Goal: Task Accomplishment & Management: Complete application form

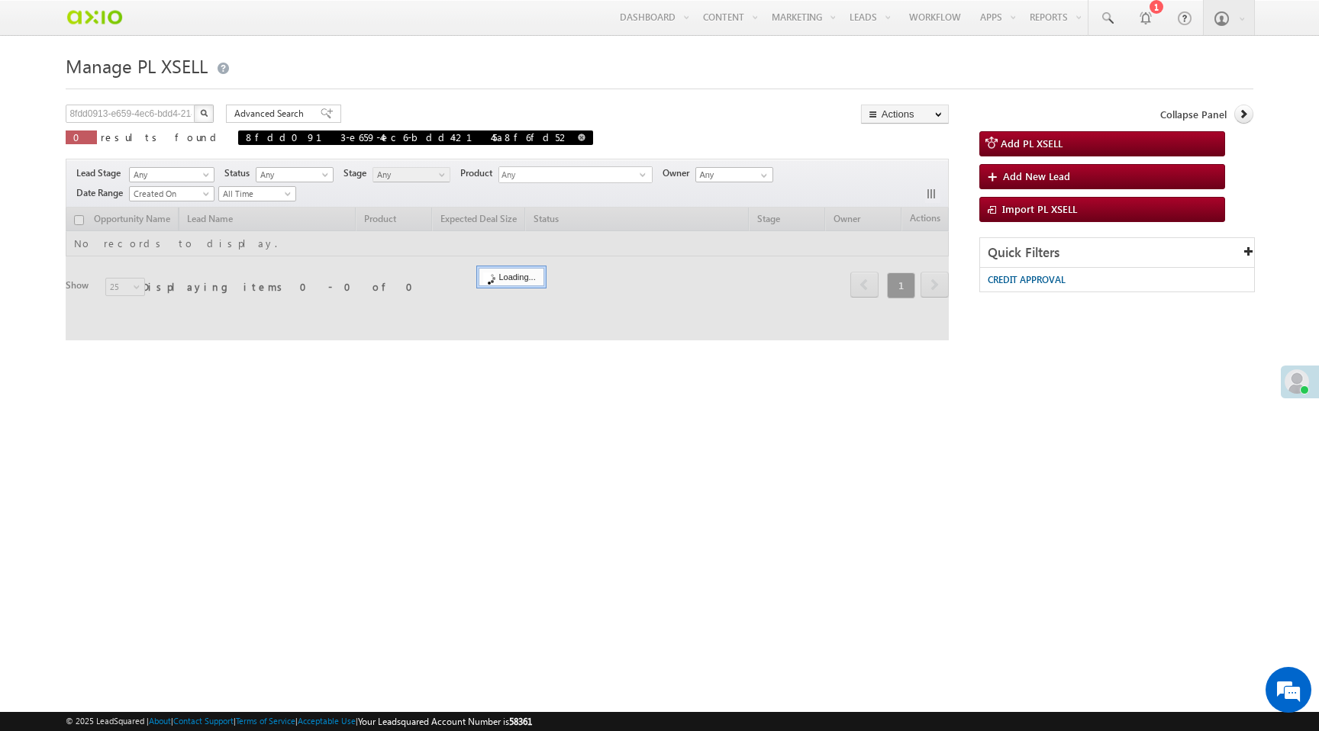
click at [578, 137] on span at bounding box center [582, 138] width 8 height 8
type input "Search PL XSELL"
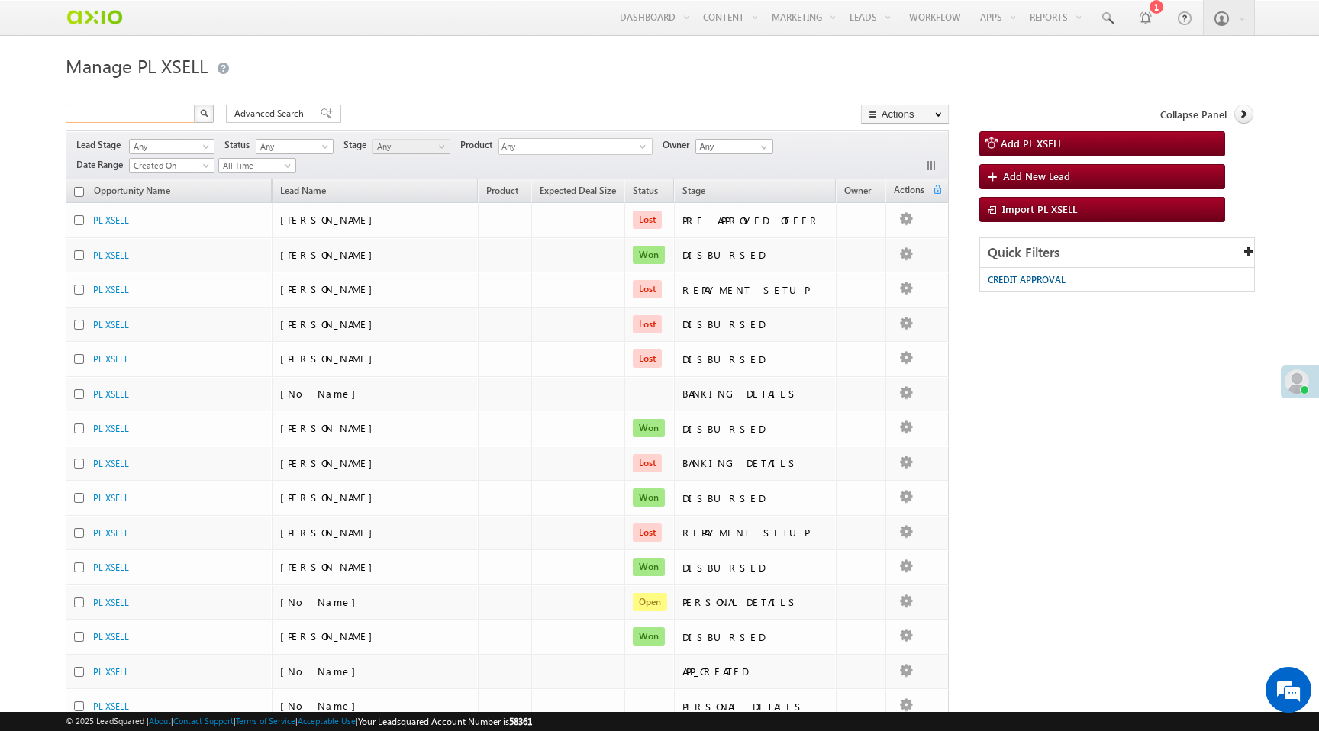
click at [160, 119] on input "text" at bounding box center [131, 114] width 131 height 18
paste input "1449e3f1-878a-421a-82ea-d9054439b11f"
type input "1449e3f1-878a-421a-82ea-d9054439b11f"
click at [194, 105] on button "button" at bounding box center [204, 114] width 20 height 18
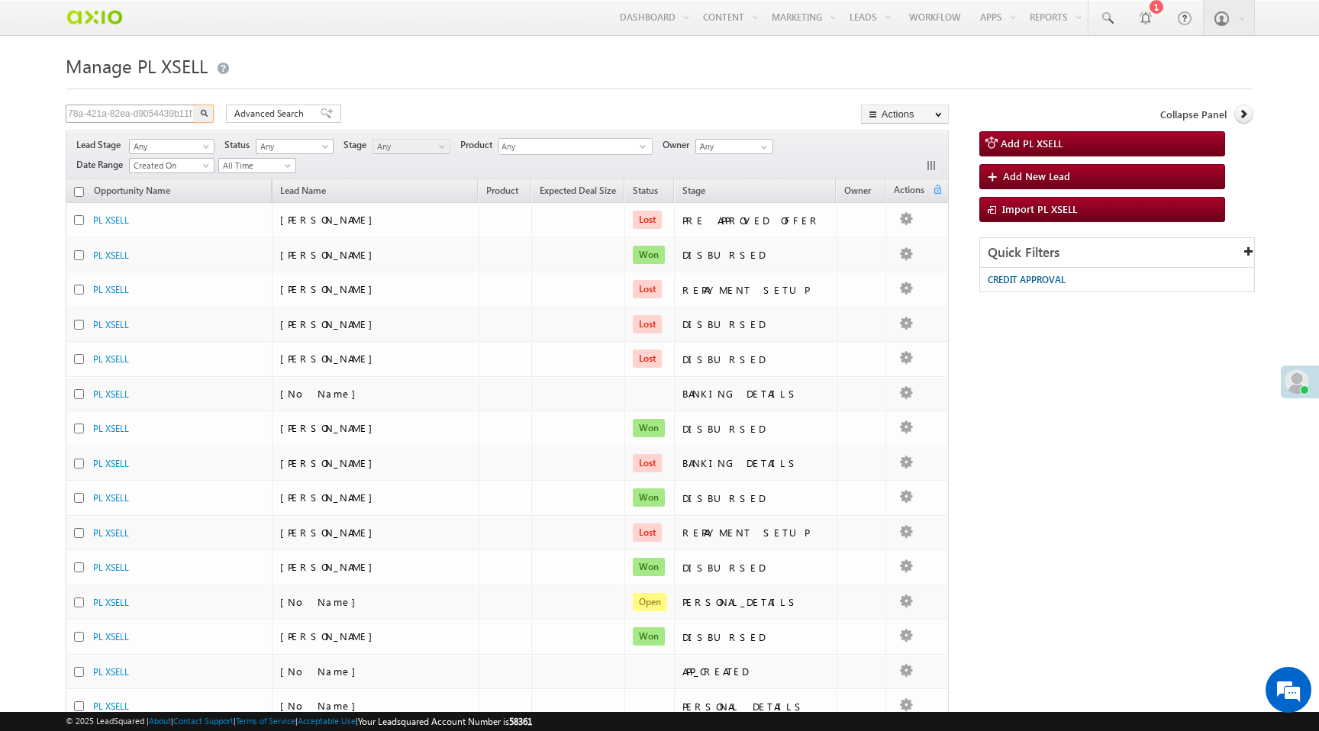
scroll to position [0, 0]
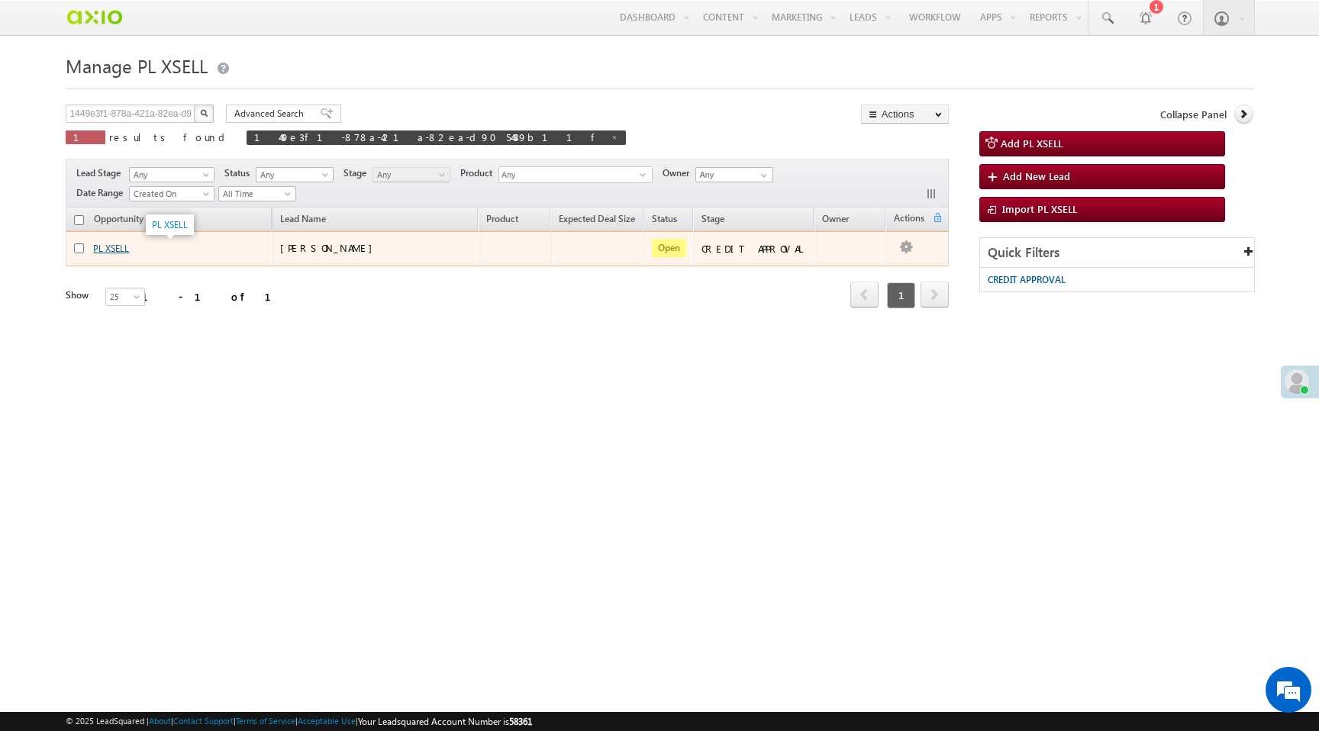
click at [116, 253] on link "PL XSELL" at bounding box center [111, 248] width 36 height 11
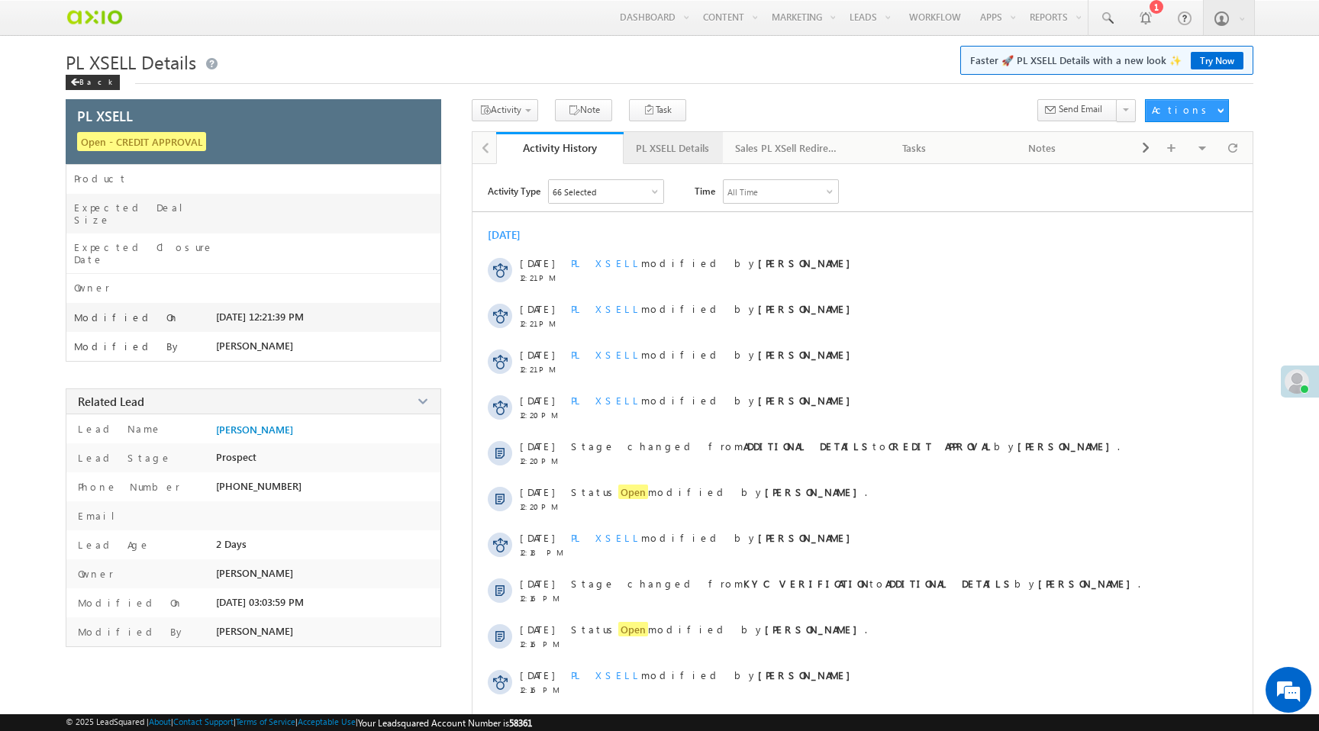
click at [669, 148] on div "PL XSELL Details" at bounding box center [672, 148] width 73 height 18
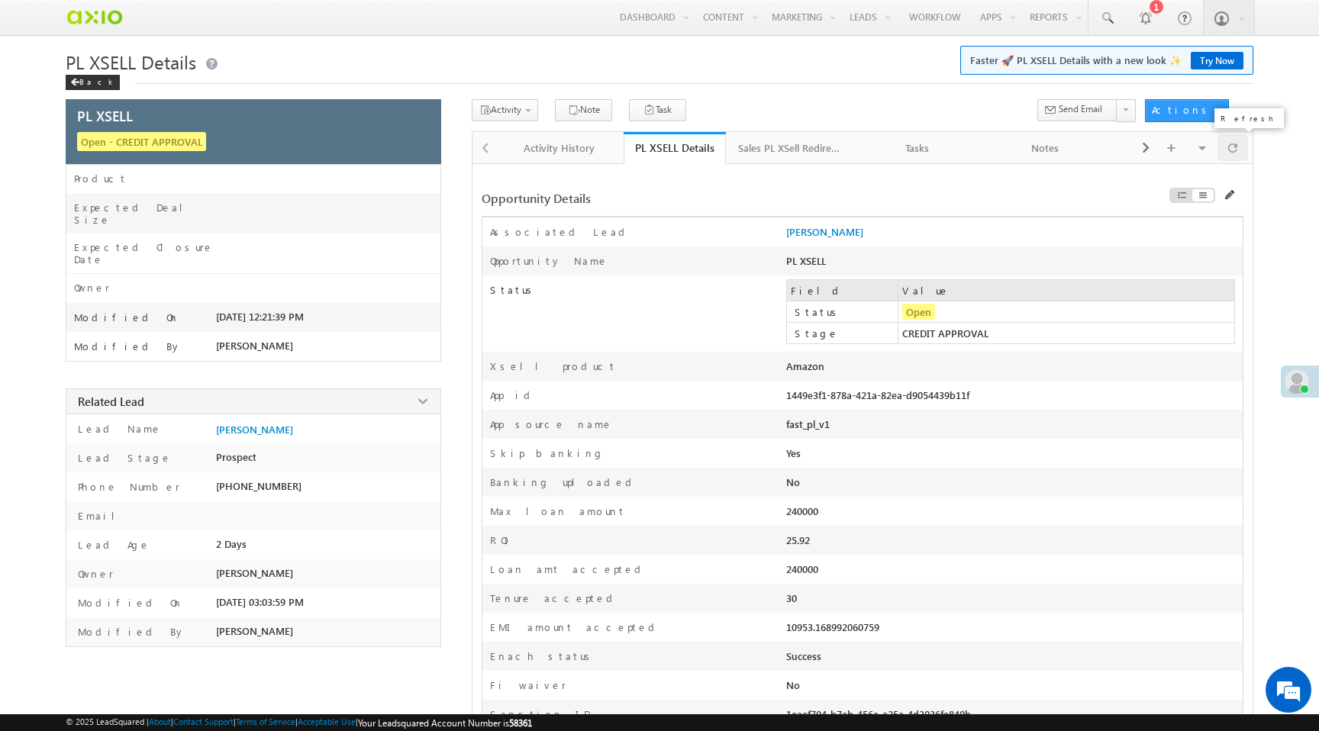
click at [1228, 158] on div at bounding box center [1233, 147] width 31 height 27
click at [514, 156] on span "Credit QC Form - PL Xsell" at bounding box center [555, 152] width 145 height 14
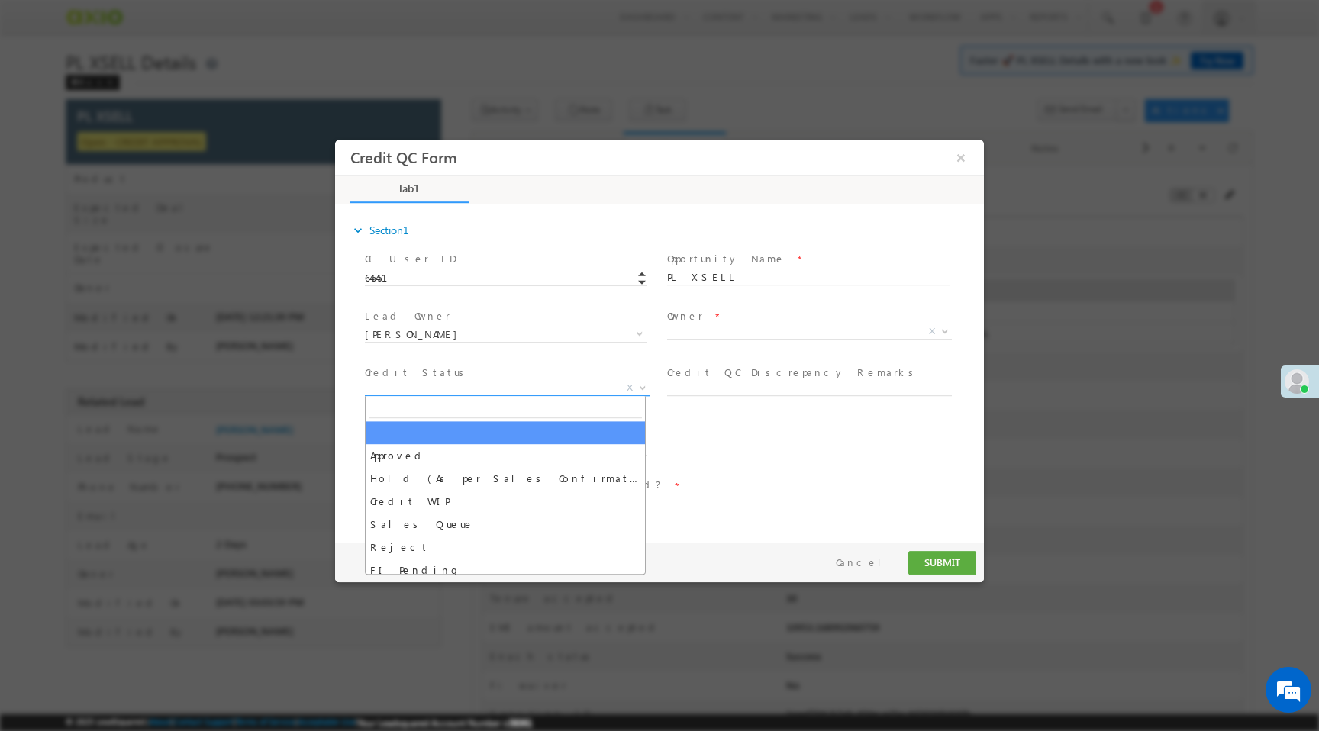
click at [521, 390] on span "X" at bounding box center [507, 388] width 285 height 15
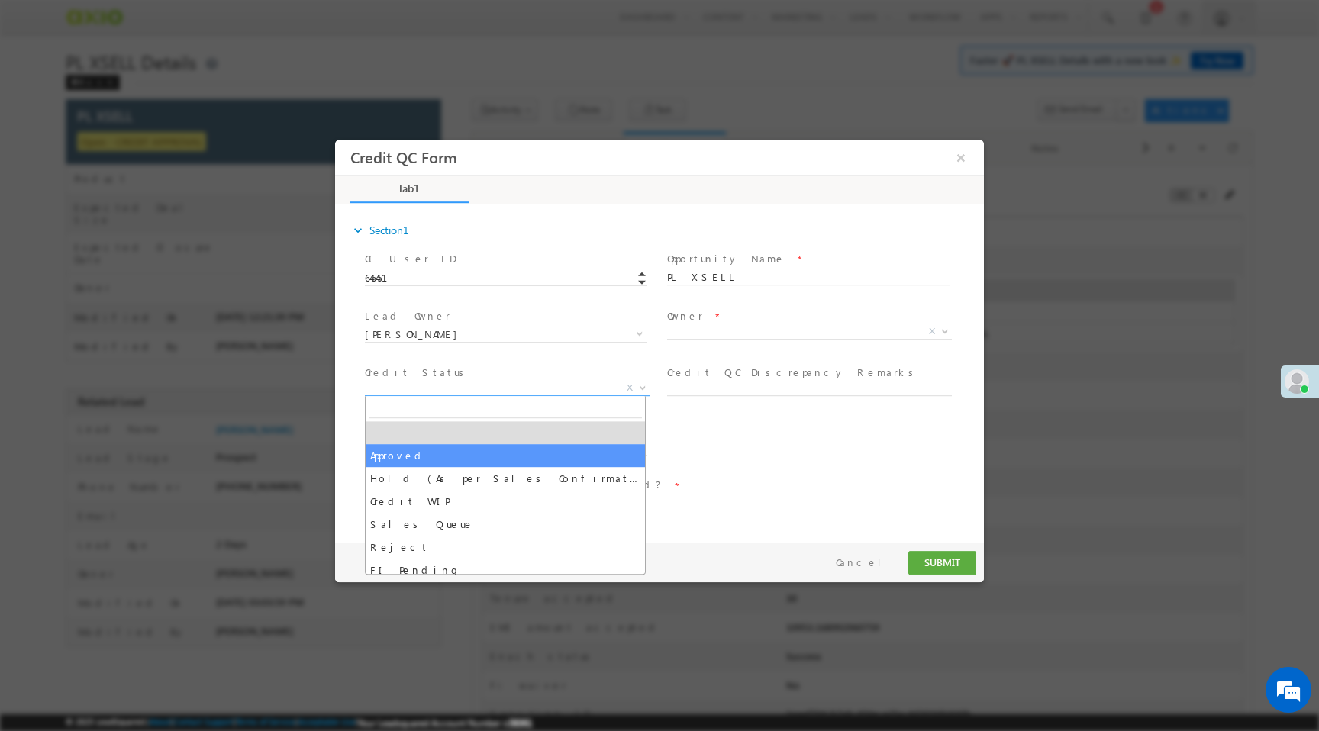
select select "Approved"
select select "NA"
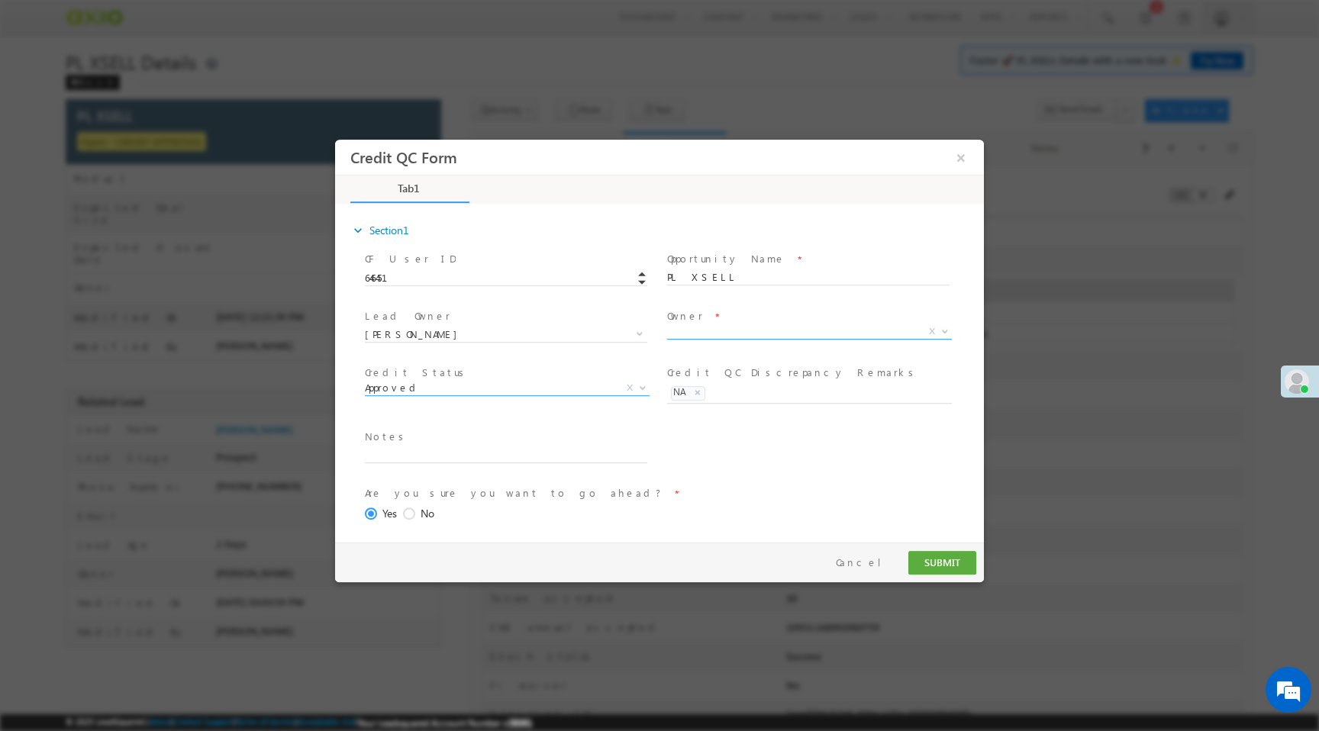
click at [682, 328] on span "X" at bounding box center [809, 331] width 285 height 15
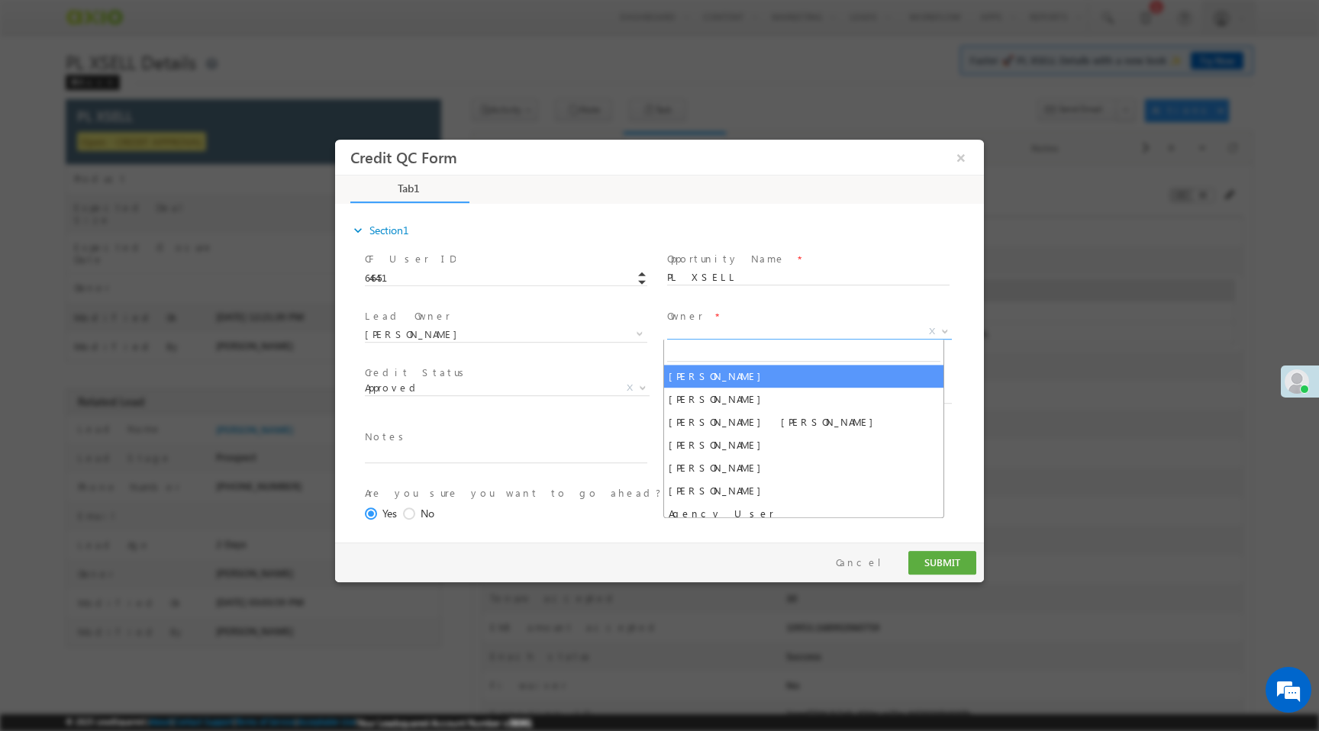
select select "f8849782-a99c-11ec-8597-0681fe0b10f8"
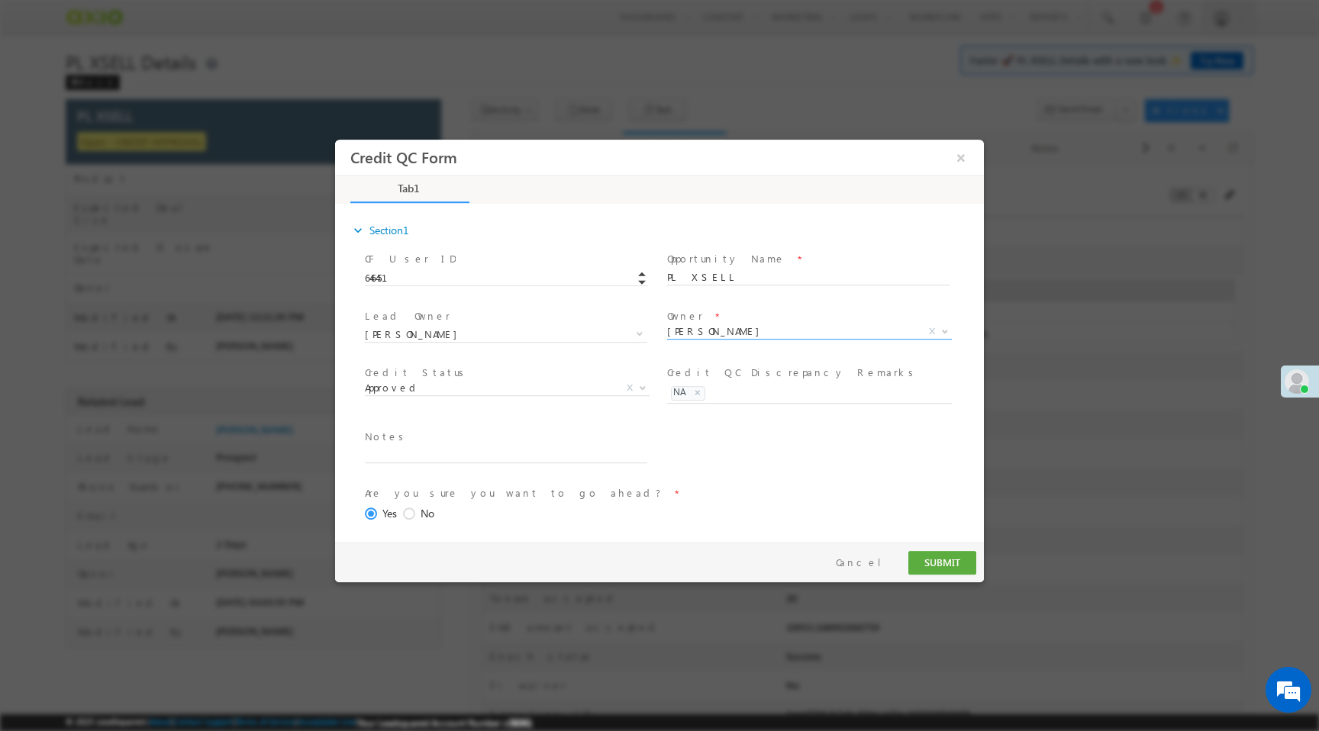
scroll to position [63, 0]
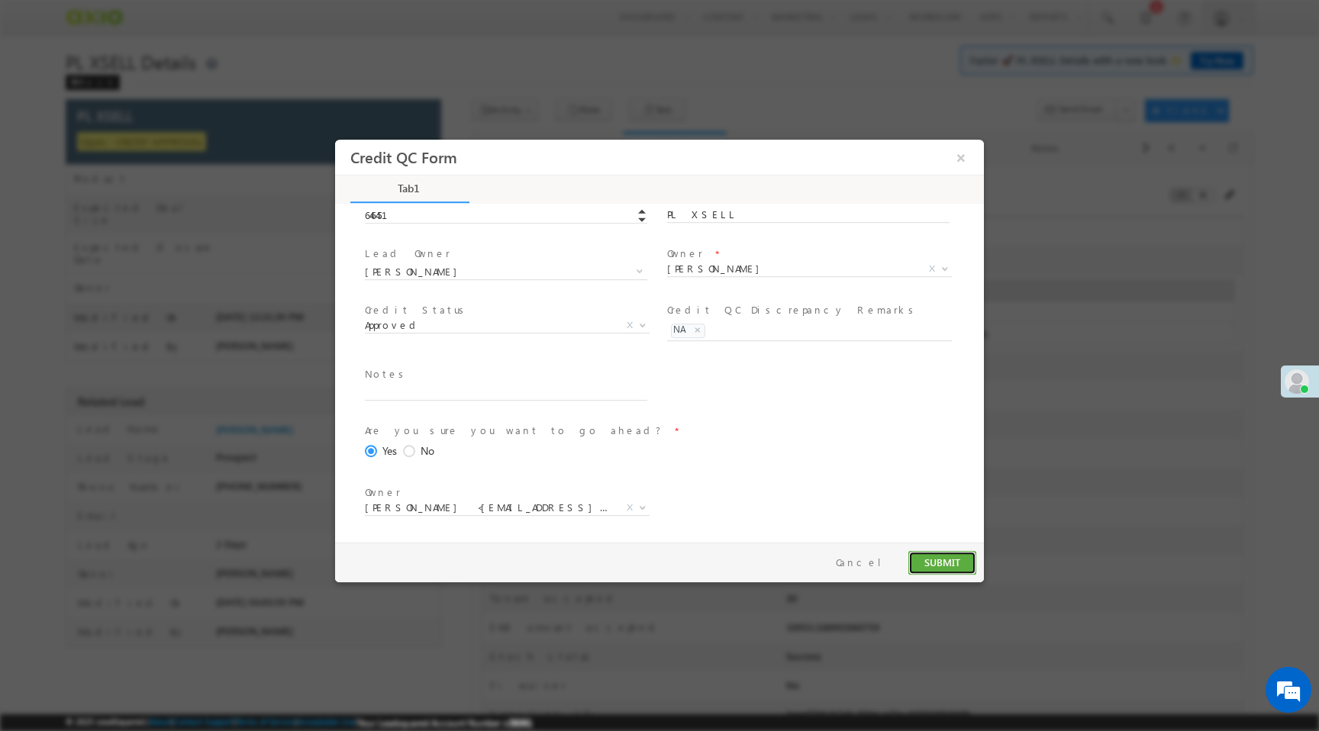
click at [940, 571] on button "SUBMIT" at bounding box center [943, 563] width 68 height 24
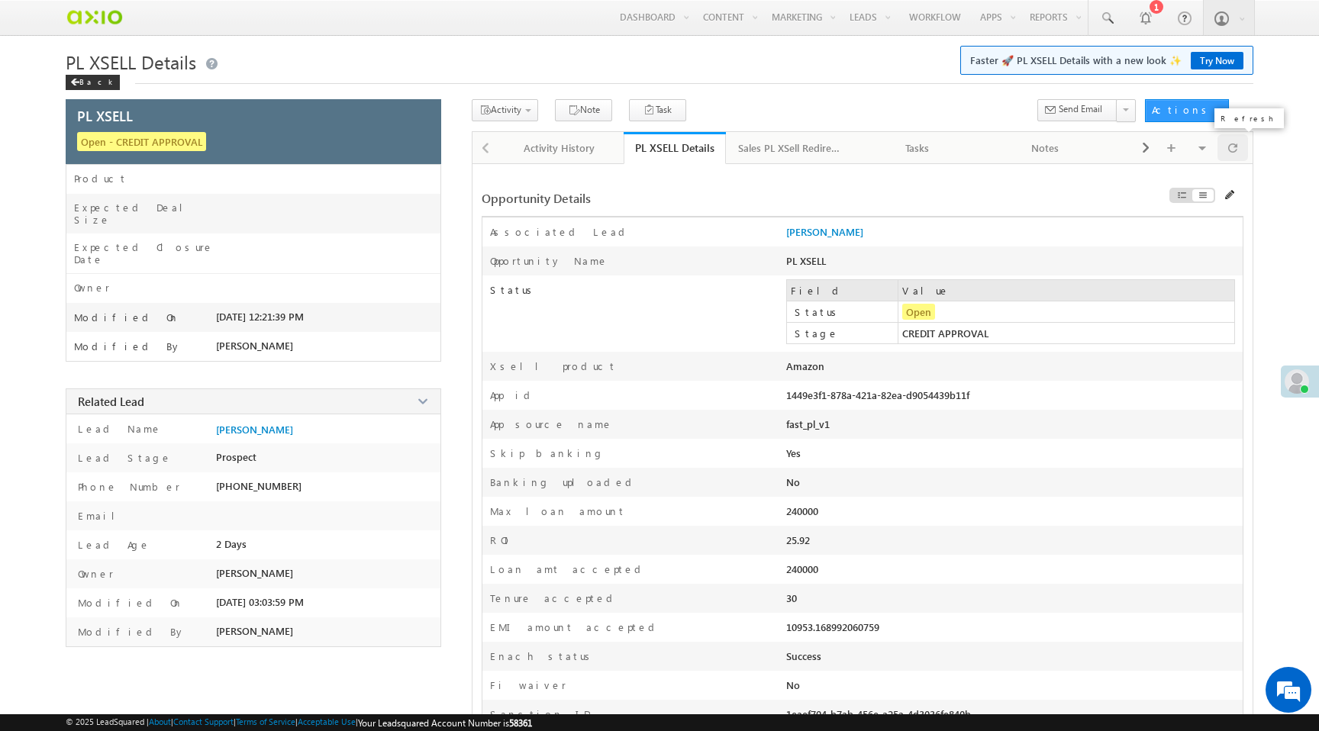
click at [1235, 148] on span at bounding box center [1232, 147] width 9 height 27
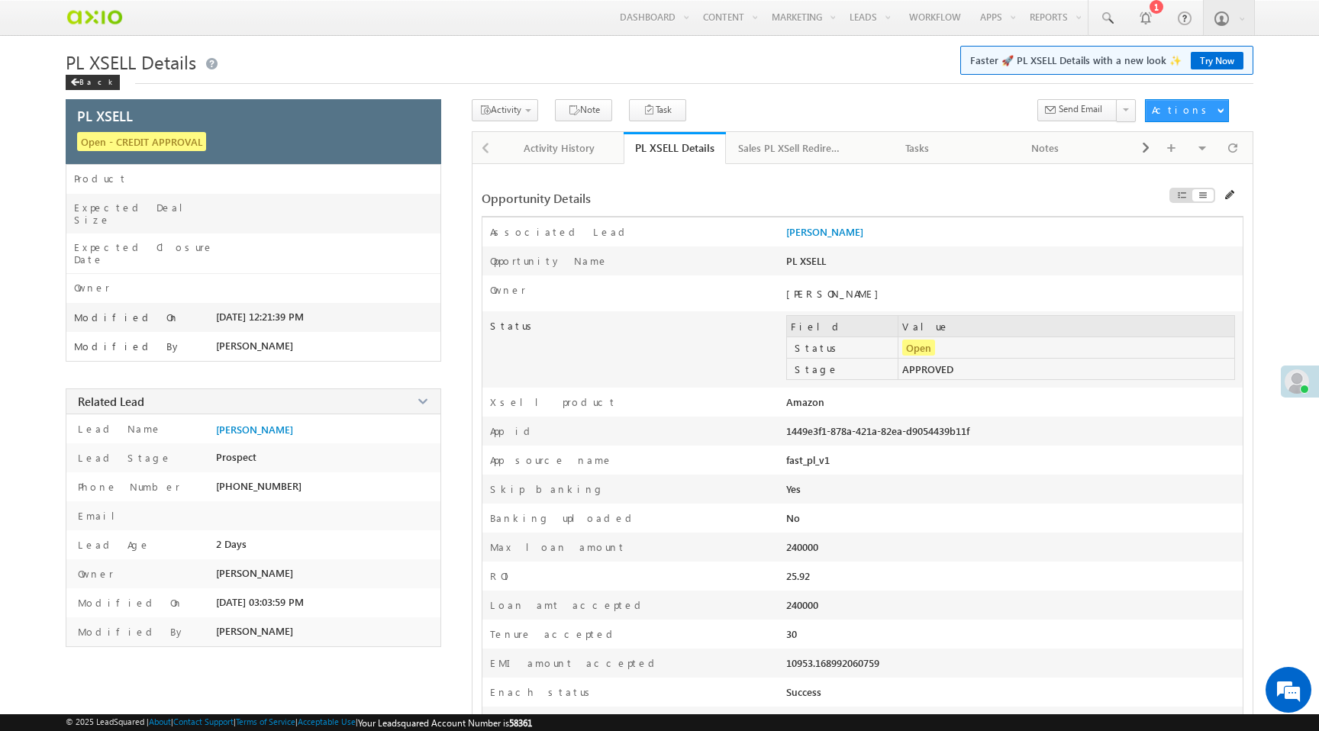
click at [876, 435] on div "1449e3f1-878a-421a-82ea-d9054439b11f" at bounding box center [922, 435] width 273 height 21
copy div "1449e3f1-878a-421a-82ea-d9054439b11f"
click at [569, 156] on div "Activity History" at bounding box center [559, 148] width 102 height 18
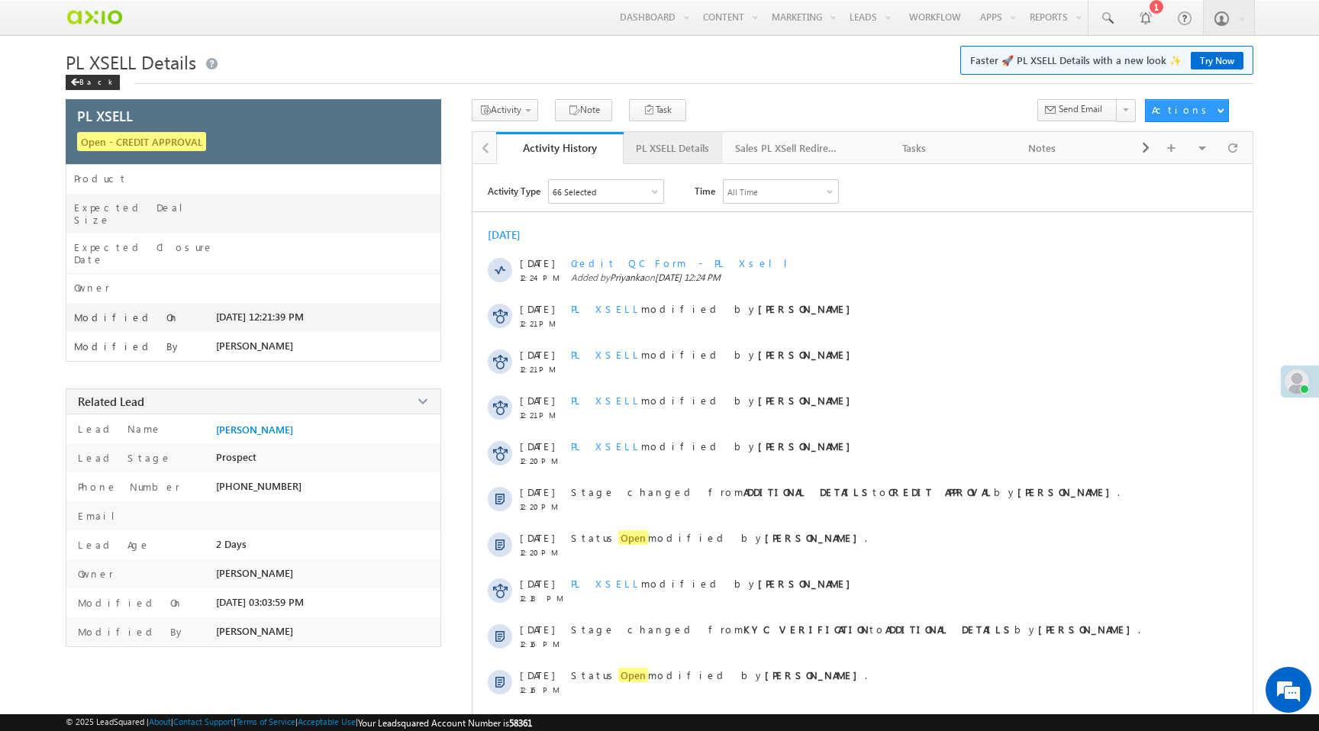
click at [654, 152] on div "PL XSELL Details" at bounding box center [672, 148] width 73 height 18
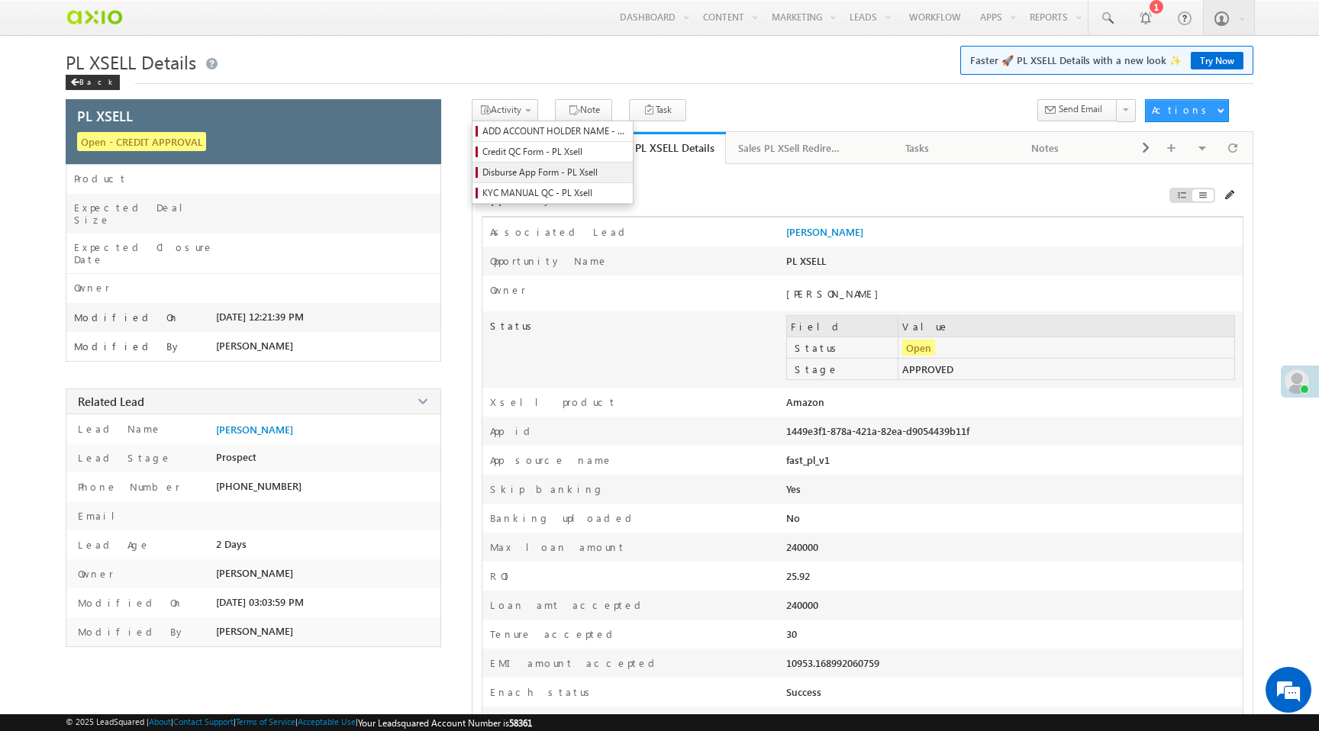
click at [525, 176] on span "Disburse App Form - PL Xsell" at bounding box center [555, 173] width 145 height 14
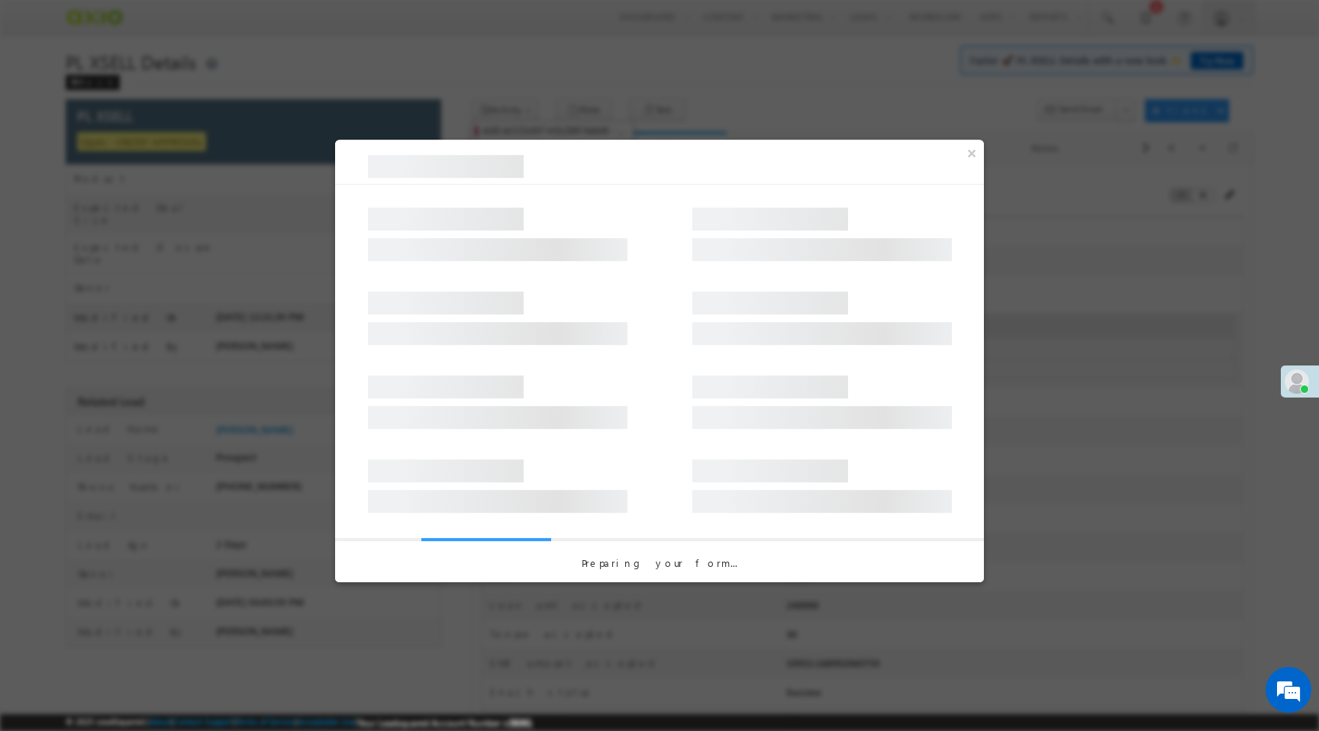
select select "PL XSell Disbursement Initiated"
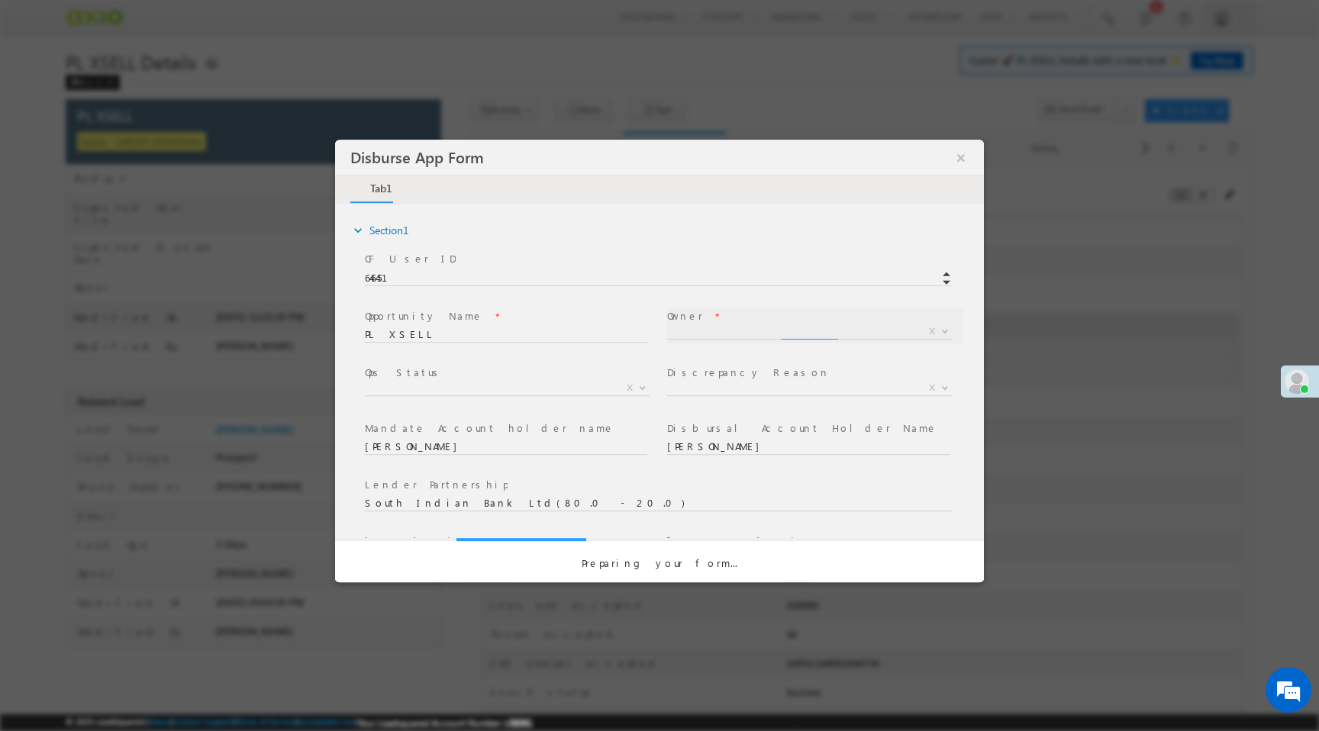
select select "f8849782-a99c-11ec-8597-0681fe0b10f8"
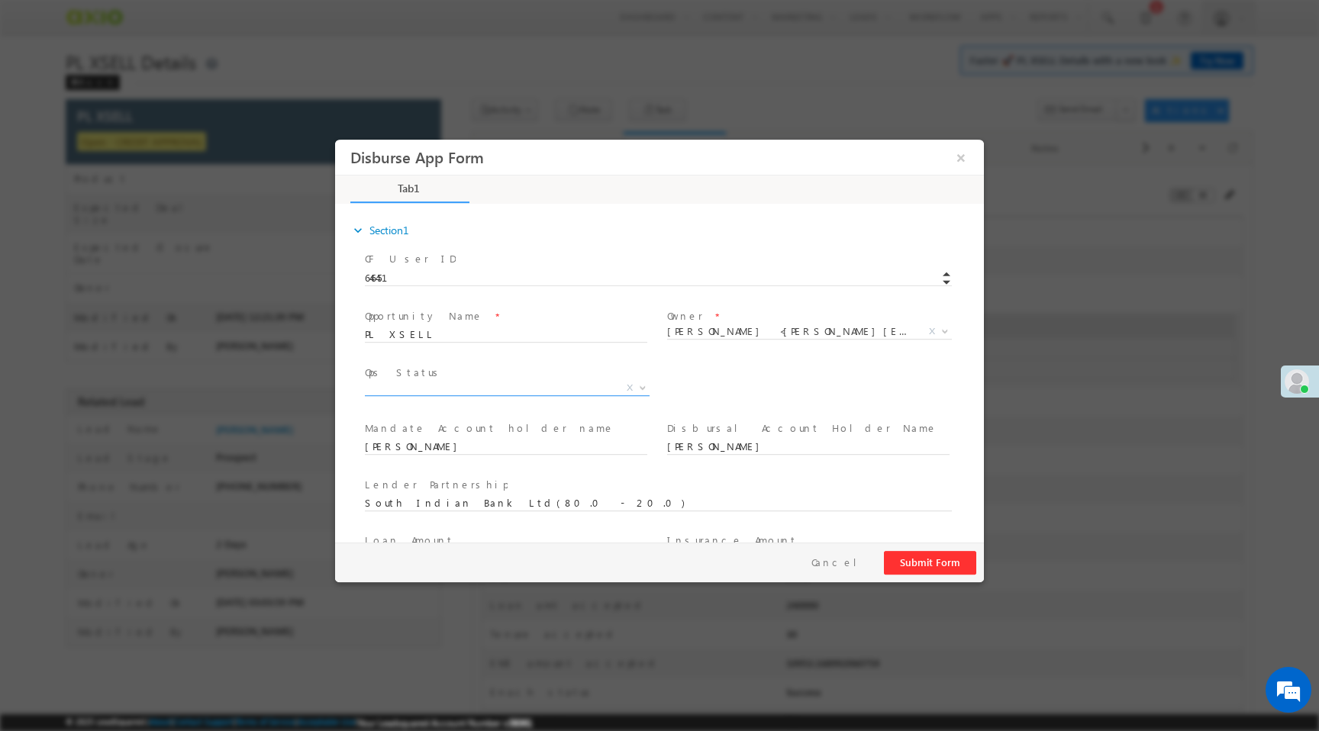
click at [479, 390] on span "X" at bounding box center [507, 388] width 285 height 15
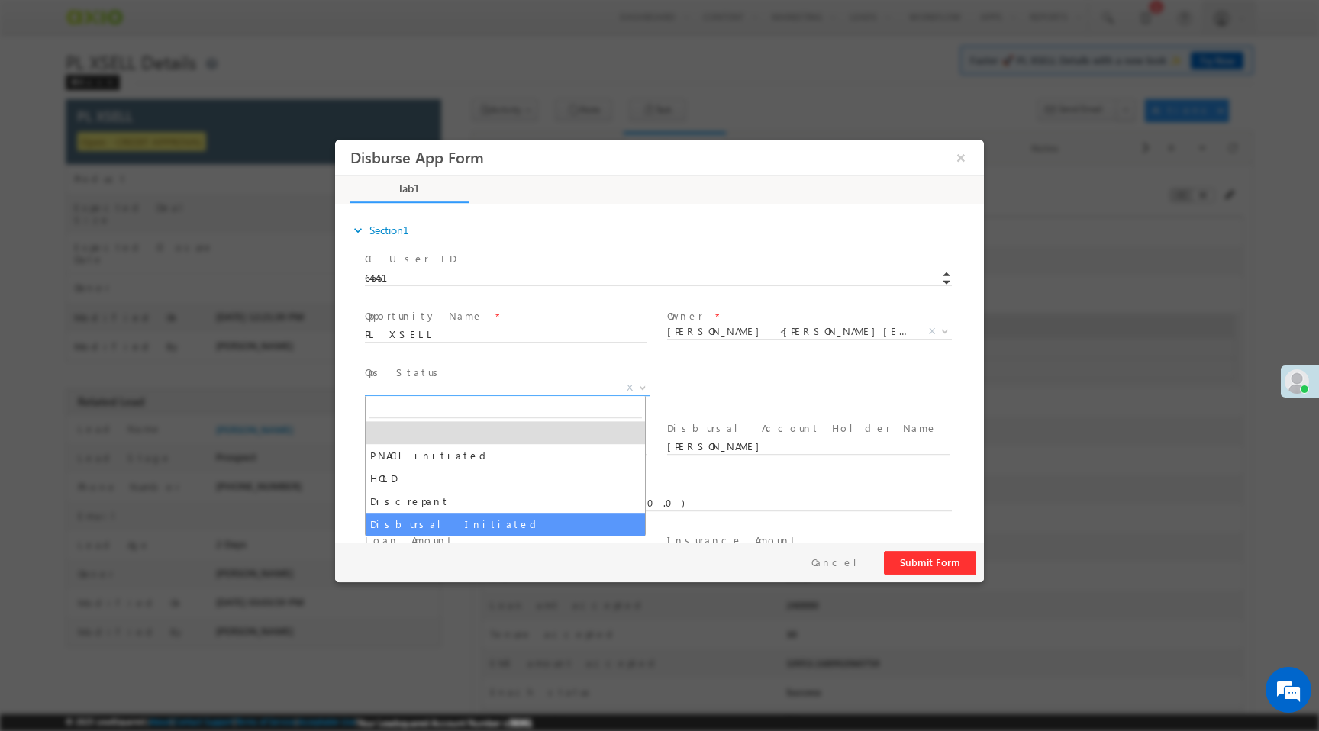
select select "Disbursal Initiated"
select select "NA"
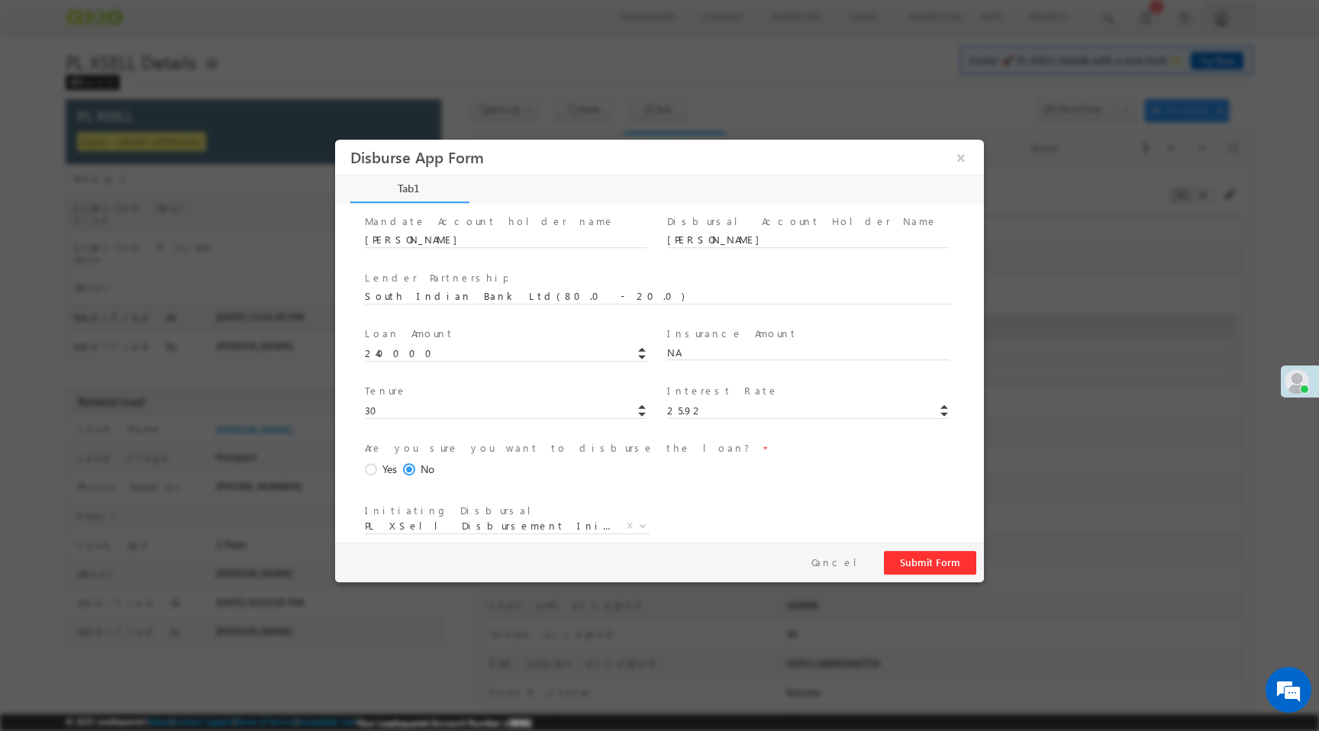
scroll to position [208, 0]
click at [376, 470] on span at bounding box center [373, 470] width 17 height 14
click at [335, 140] on input "Yes" at bounding box center [335, 140] width 0 height 0
click at [928, 567] on button "Submit Form" at bounding box center [930, 563] width 92 height 24
